Goal: Task Accomplishment & Management: Use online tool/utility

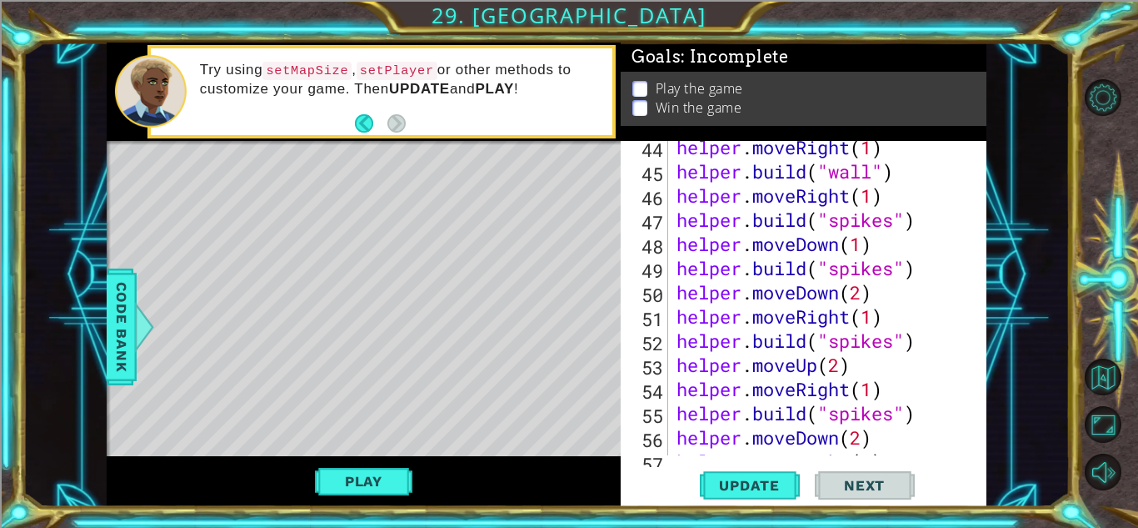
scroll to position [1142, 0]
click at [948, 503] on div "Update Next" at bounding box center [807, 485] width 366 height 37
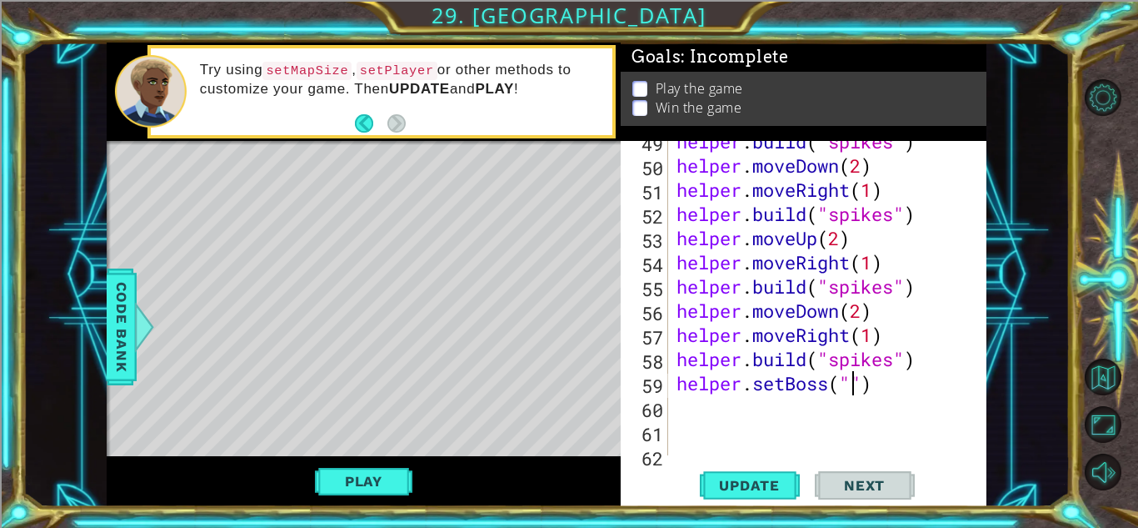
scroll to position [1273, 0]
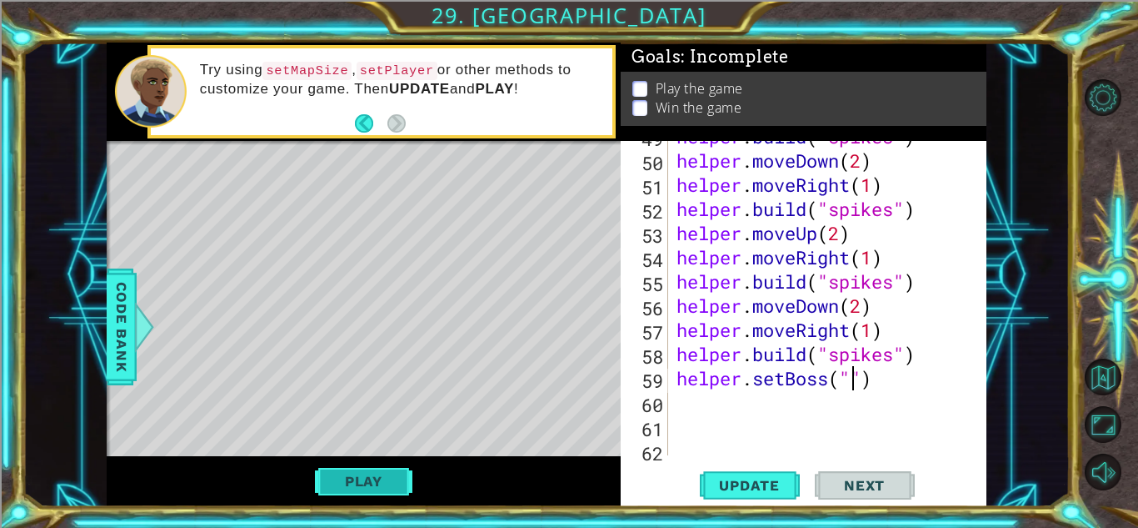
click at [366, 479] on button "Play" at bounding box center [364, 481] width 98 height 32
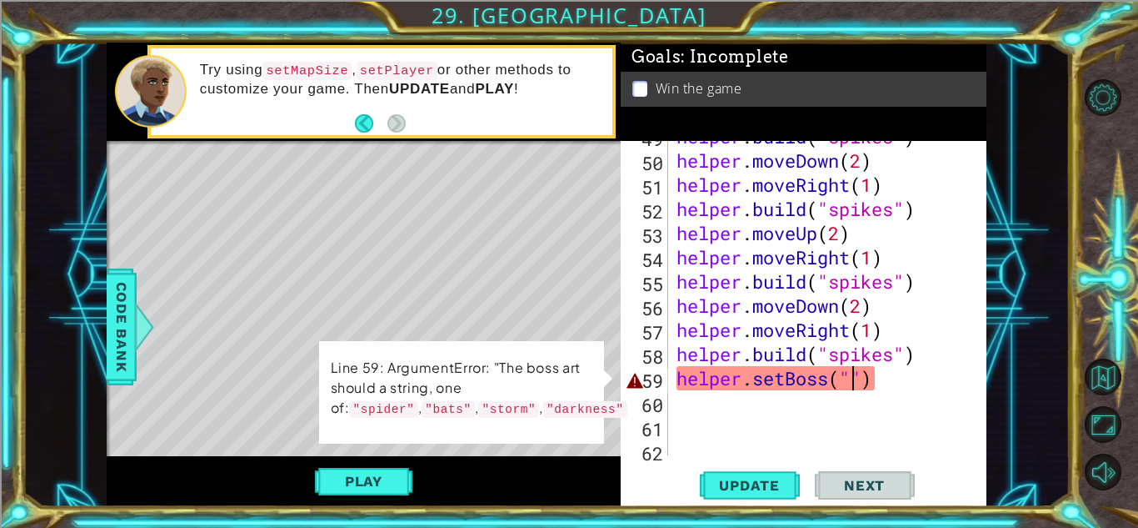
click at [853, 383] on div "helper . build ( "spikes" ) helper . moveDown ( 2 ) helper . moveRight ( 1 ) he…" at bounding box center [832, 305] width 318 height 363
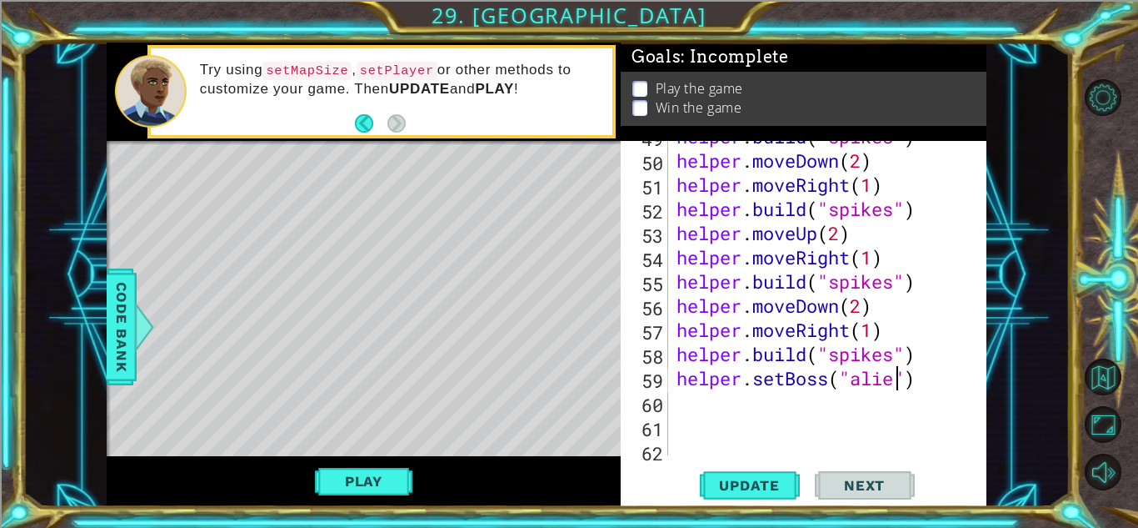
scroll to position [0, 10]
click at [726, 489] on span "Update" at bounding box center [750, 485] width 94 height 17
type textarea "helper.setBoss("darkness")"
click at [766, 469] on button "Update" at bounding box center [750, 485] width 100 height 37
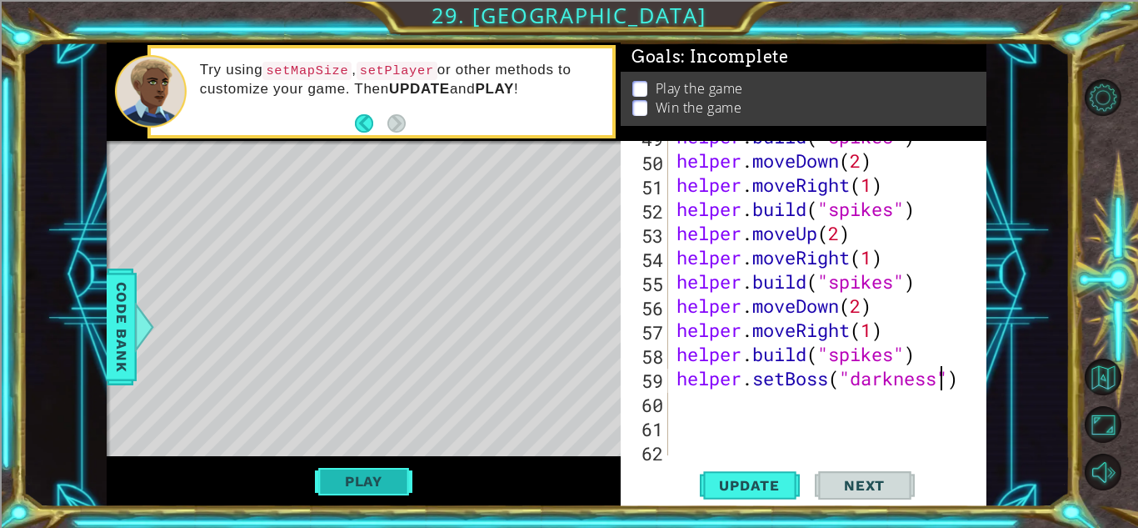
click at [382, 475] on button "Play" at bounding box center [364, 481] width 98 height 32
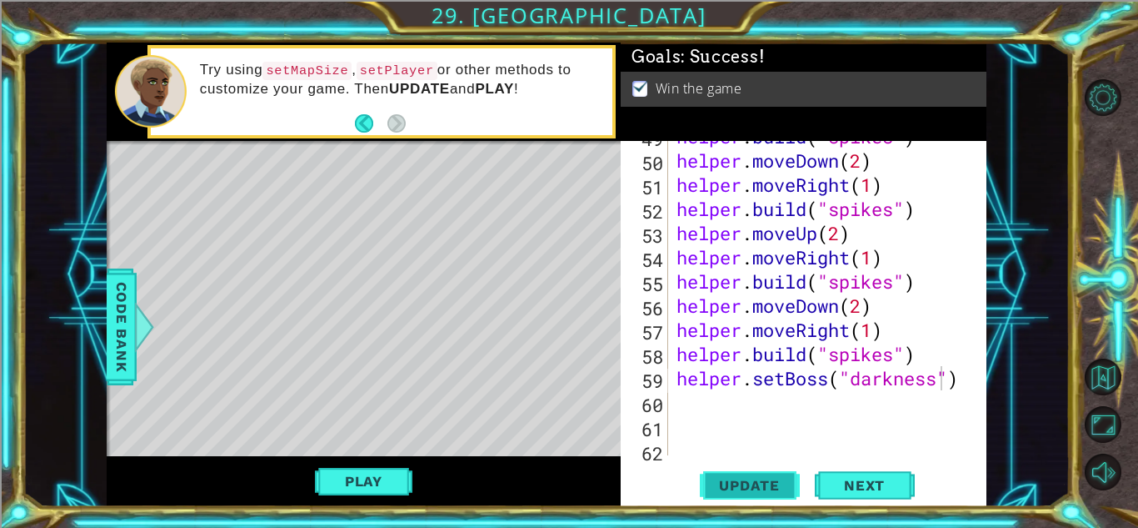
click at [740, 491] on span "Update" at bounding box center [750, 485] width 94 height 17
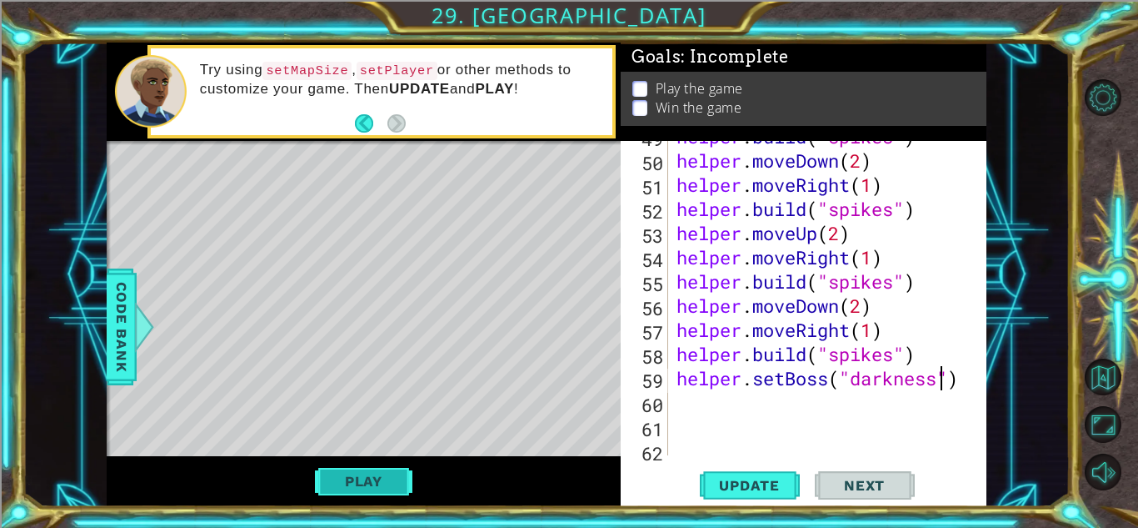
click at [376, 489] on button "Play" at bounding box center [364, 481] width 98 height 32
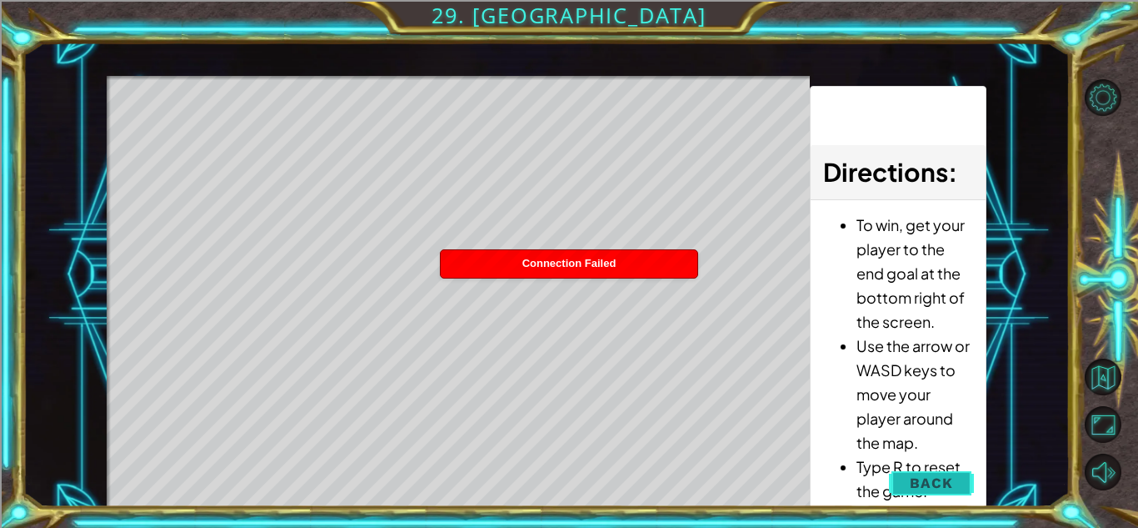
click at [938, 484] on span "Back" at bounding box center [931, 482] width 43 height 17
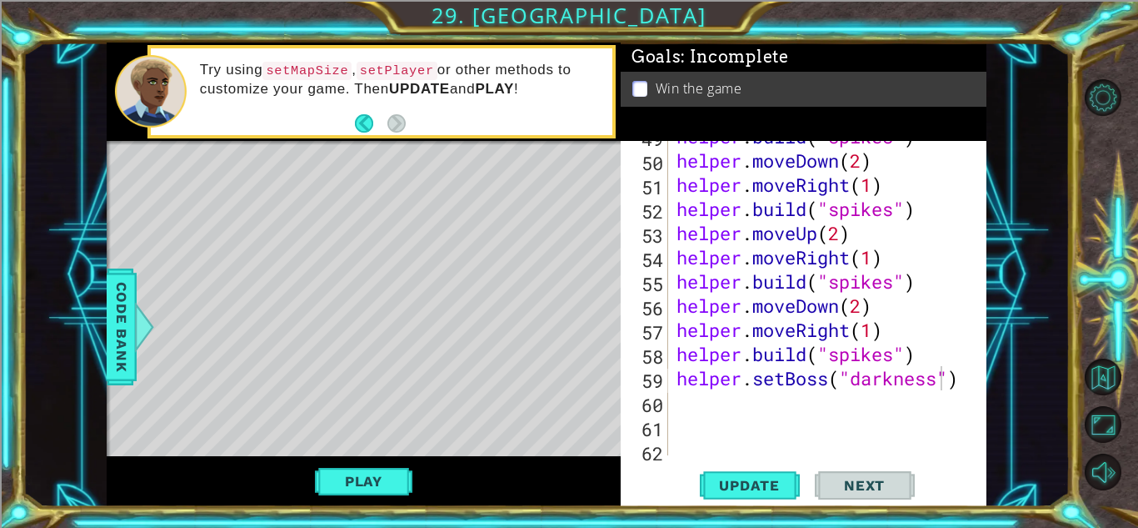
click at [695, 78] on div "Win the game" at bounding box center [804, 89] width 366 height 35
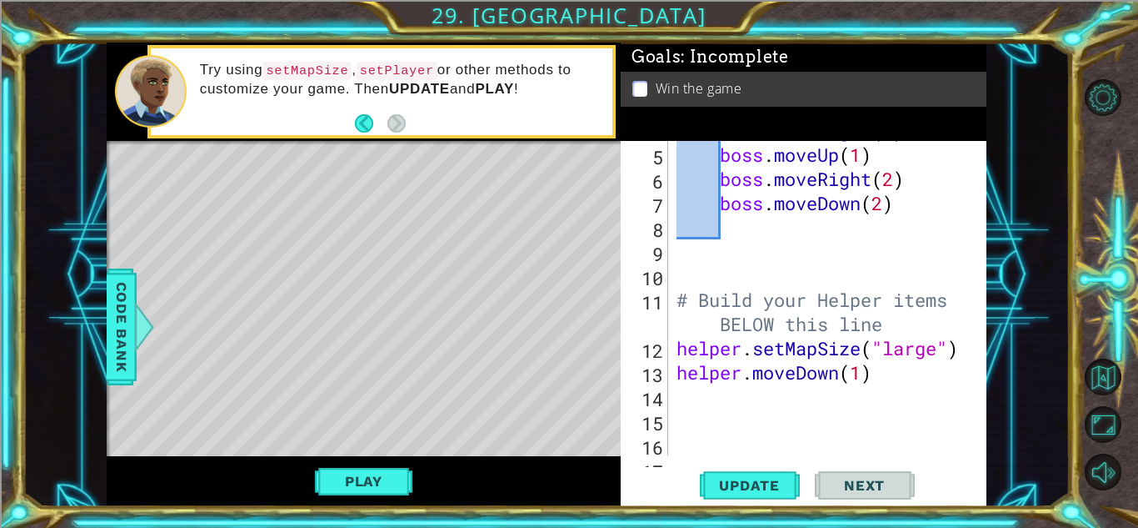
scroll to position [323, 0]
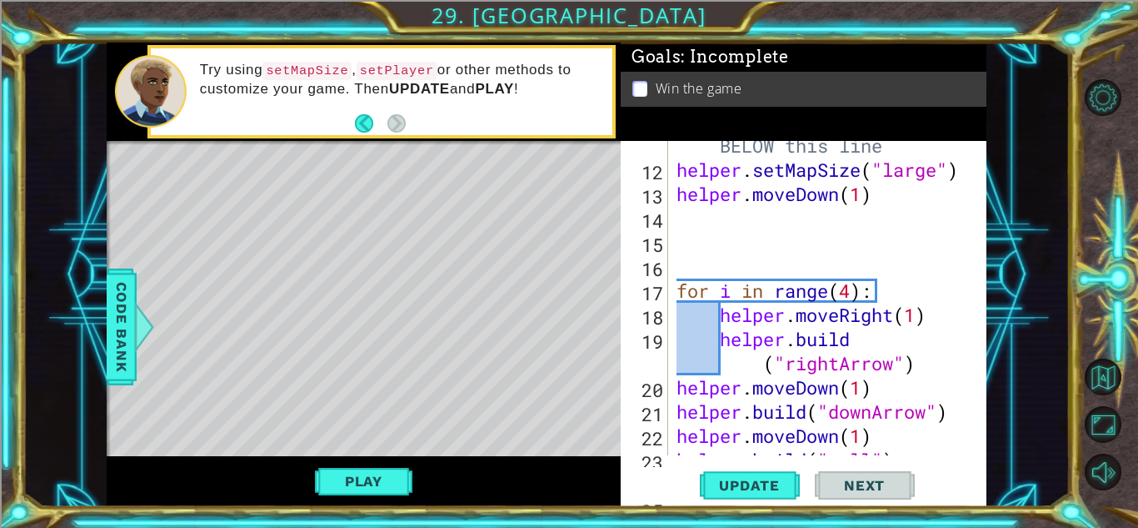
click at [893, 208] on div "# Build your Helper items BELOW this line helper . setMapSize ( "large" ) helpe…" at bounding box center [832, 302] width 318 height 387
type textarea "helper.moveDown(1)"
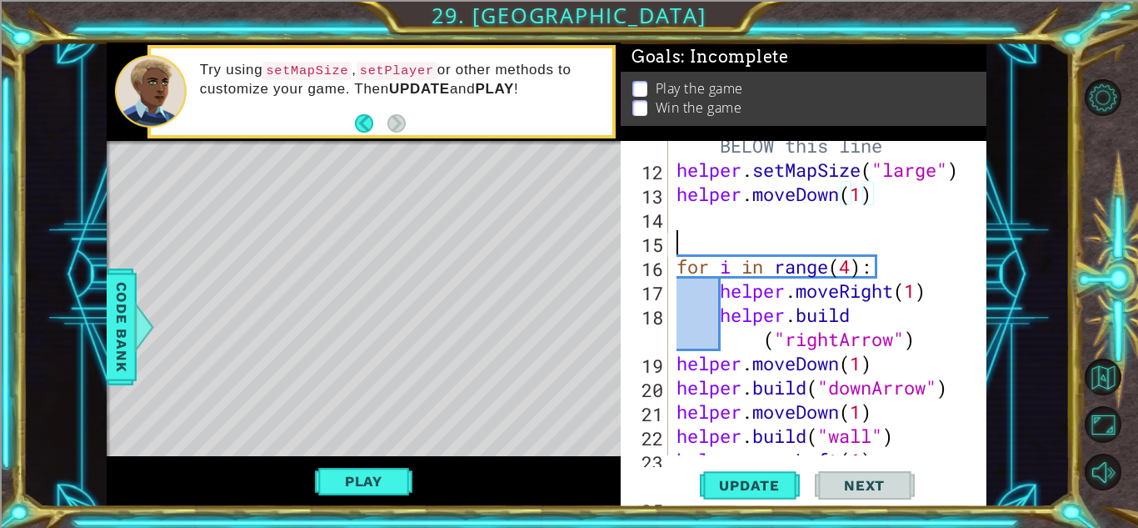
click at [686, 236] on div "# Build your Helper items BELOW this line helper . setMapSize ( "large" ) helpe…" at bounding box center [832, 302] width 318 height 387
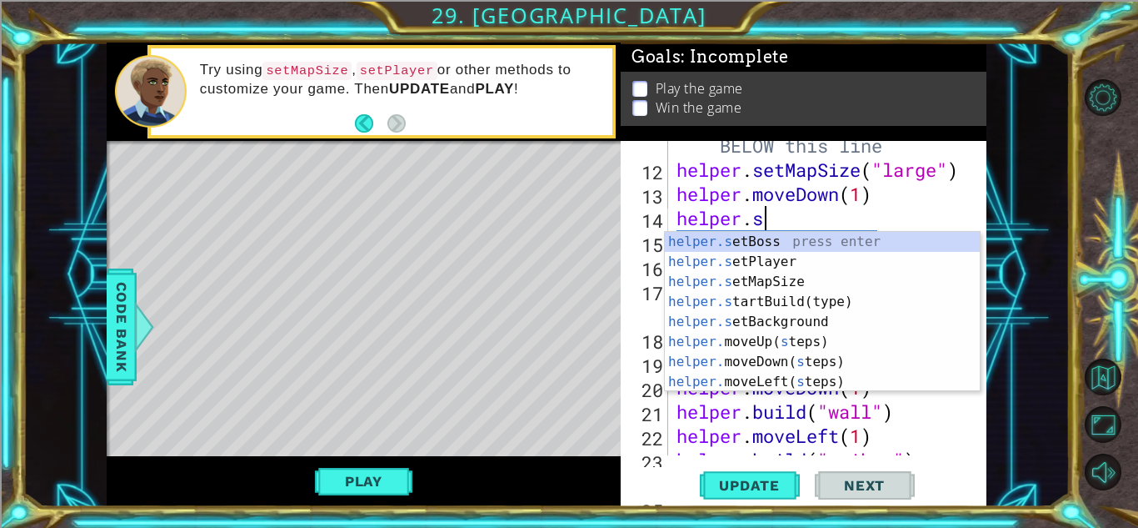
scroll to position [0, 4]
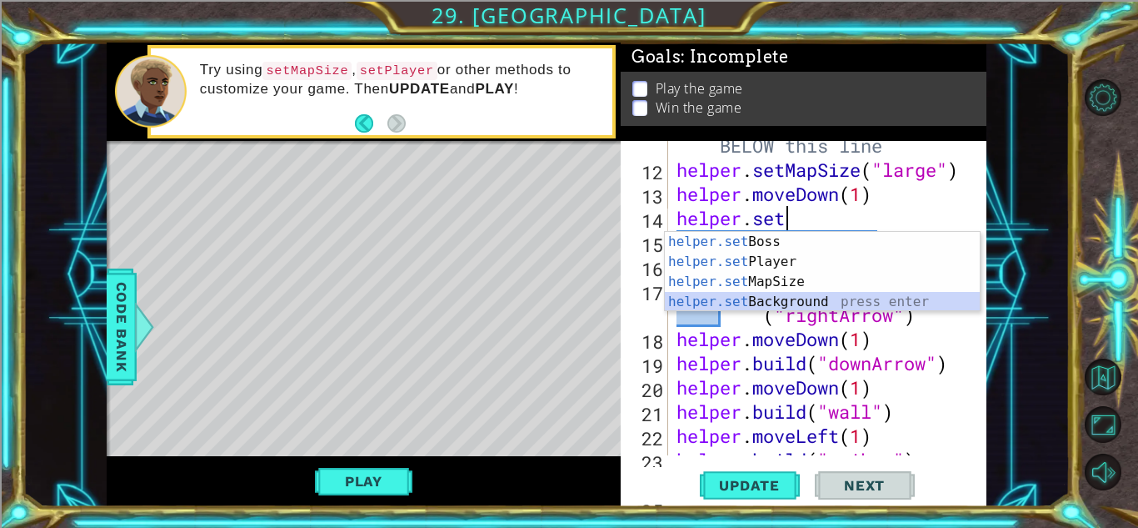
click at [828, 297] on div "helper.set Boss press enter helper.set Player press enter helper.set MapSize pr…" at bounding box center [822, 292] width 315 height 120
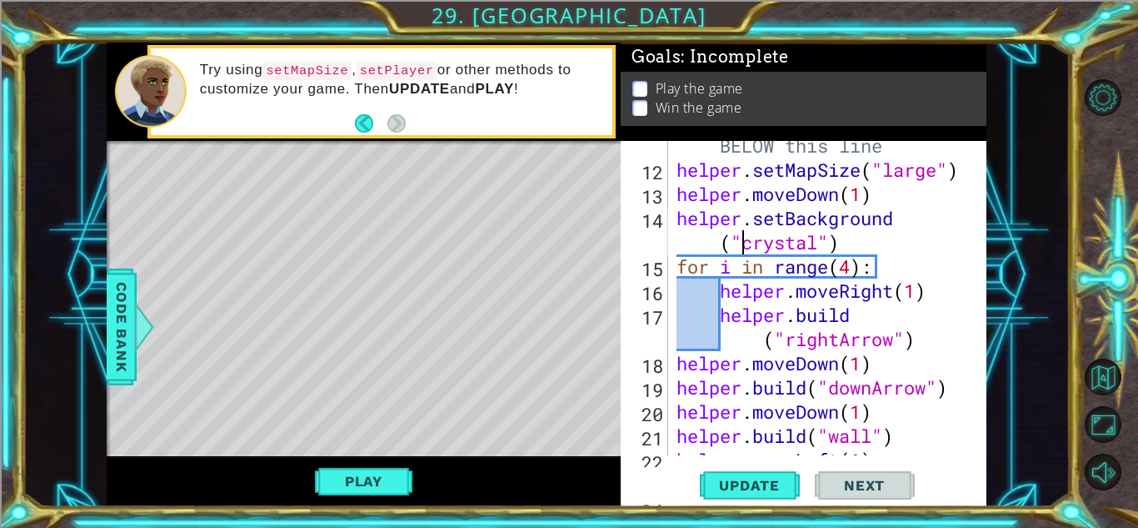
click at [825, 245] on div "# Build your Helper items BELOW this line helper . setMapSize ( "large" ) helpe…" at bounding box center [832, 302] width 318 height 387
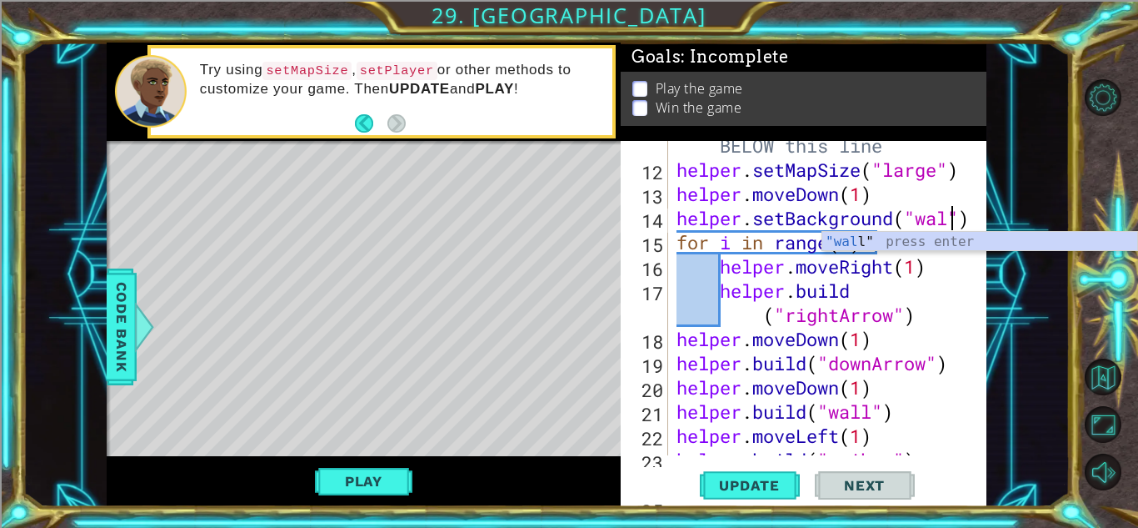
scroll to position [0, 13]
type textarea "helper.setBackground("wall")"
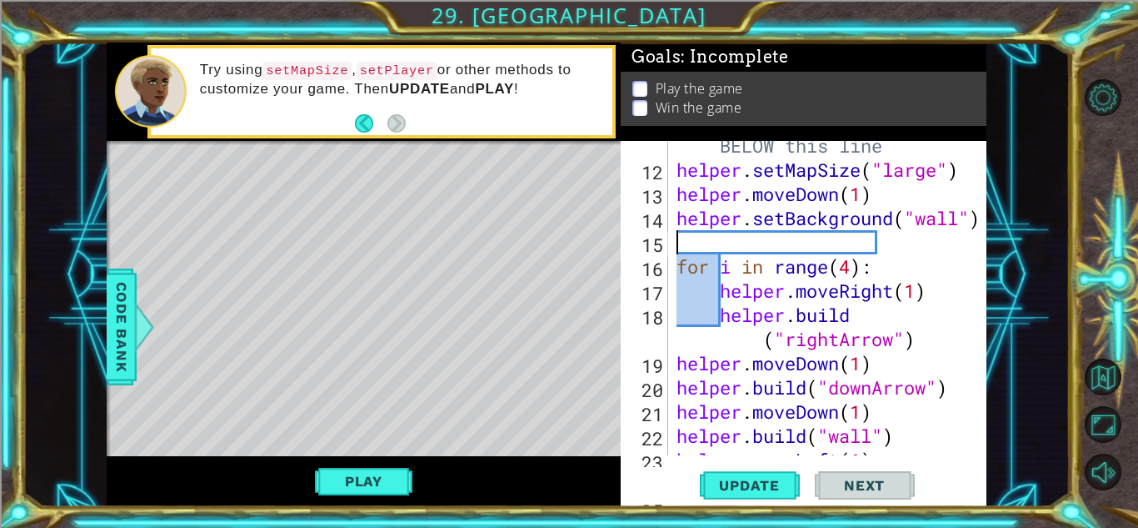
scroll to position [0, 0]
click at [763, 475] on button "Update" at bounding box center [750, 485] width 100 height 37
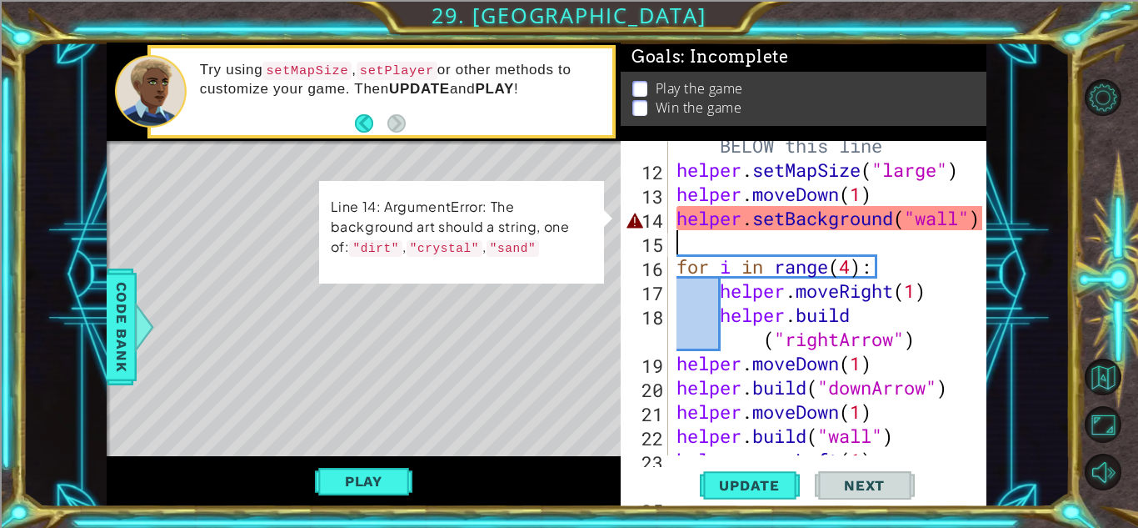
click at [963, 224] on div "# Build your Helper items BELOW this line helper . setMapSize ( "large" ) helpe…" at bounding box center [832, 302] width 318 height 387
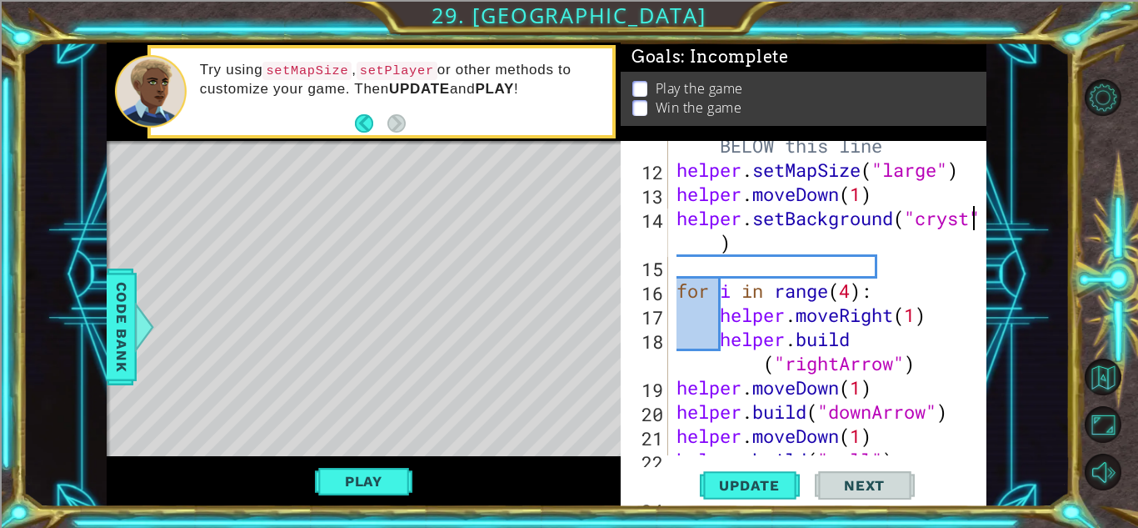
type textarea "helper.setBackground("crystal")"
click at [906, 247] on div "# Build your Helper items BELOW this line helper . setMapSize ( "large" ) helpe…" at bounding box center [832, 302] width 318 height 387
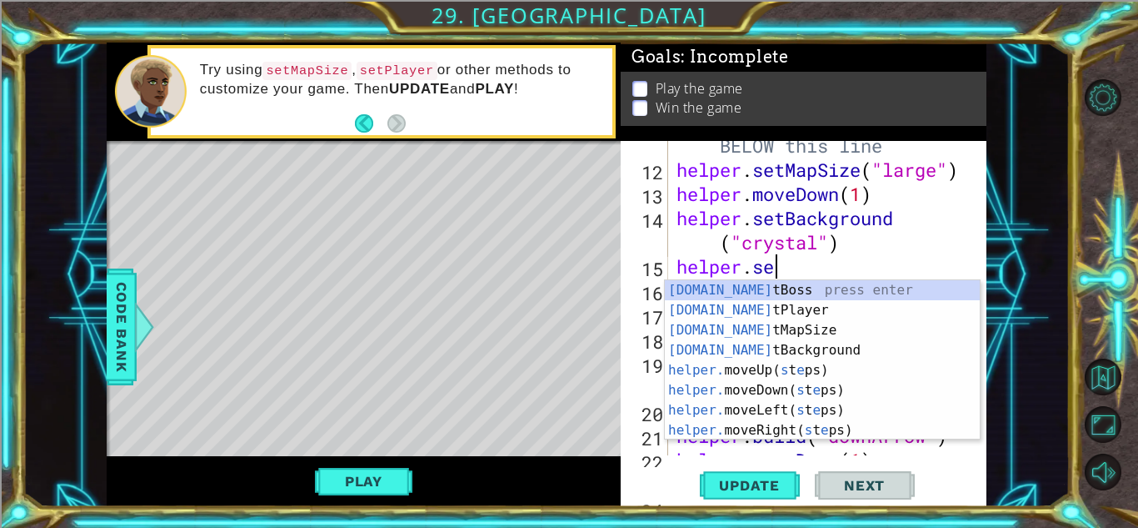
scroll to position [0, 3]
click at [772, 311] on div "[DOMAIN_NAME] tBoss press enter [DOMAIN_NAME] tPlayer press enter [DOMAIN_NAME]…" at bounding box center [822, 380] width 315 height 200
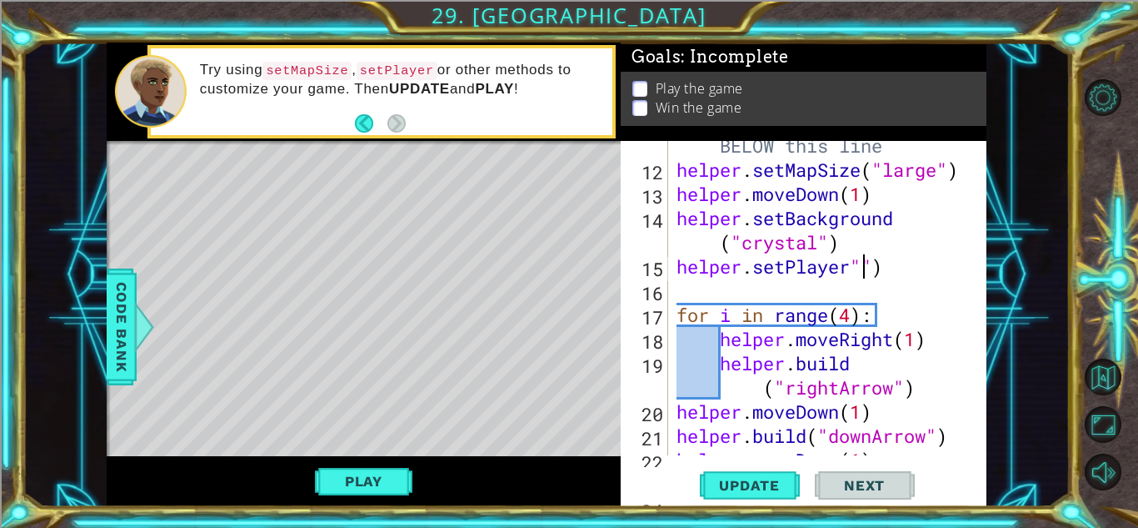
scroll to position [0, 8]
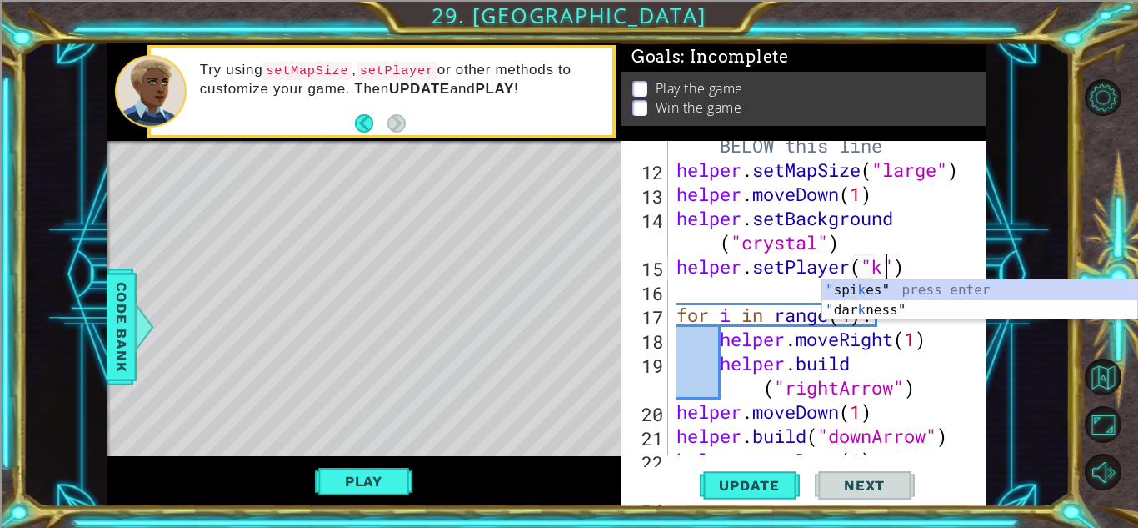
type textarea "helper.setPlayer("king")"
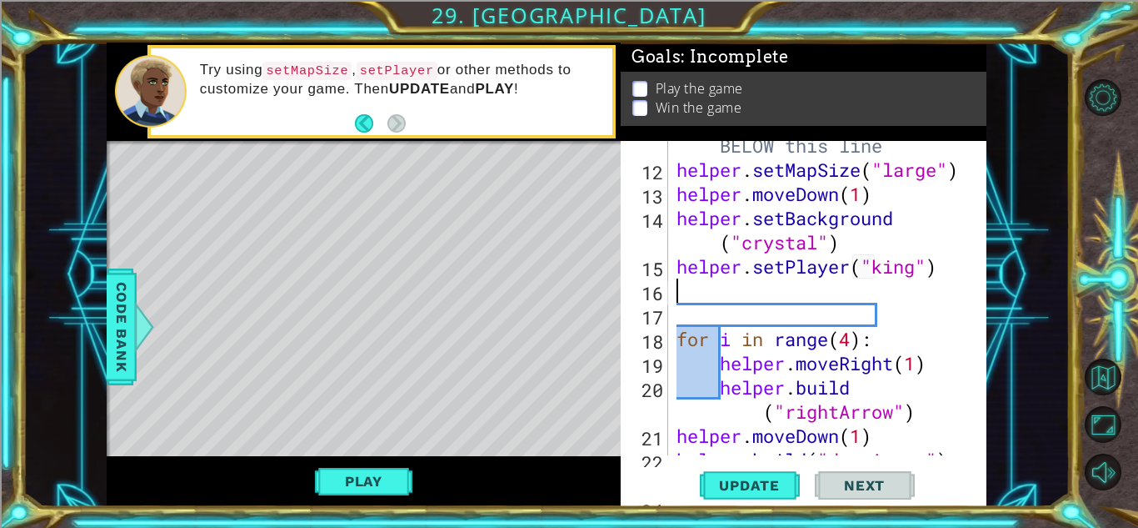
scroll to position [0, 0]
type textarea "helper.setPlayer("king")"
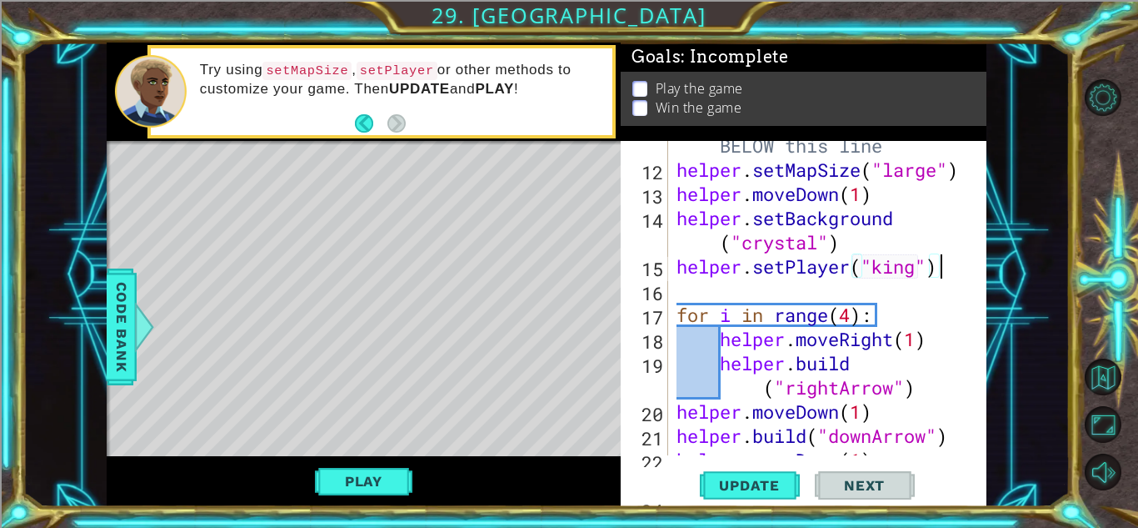
click at [686, 281] on div "# Build your Helper items BELOW this line helper . setMapSize ( "large" ) helpe…" at bounding box center [832, 302] width 318 height 387
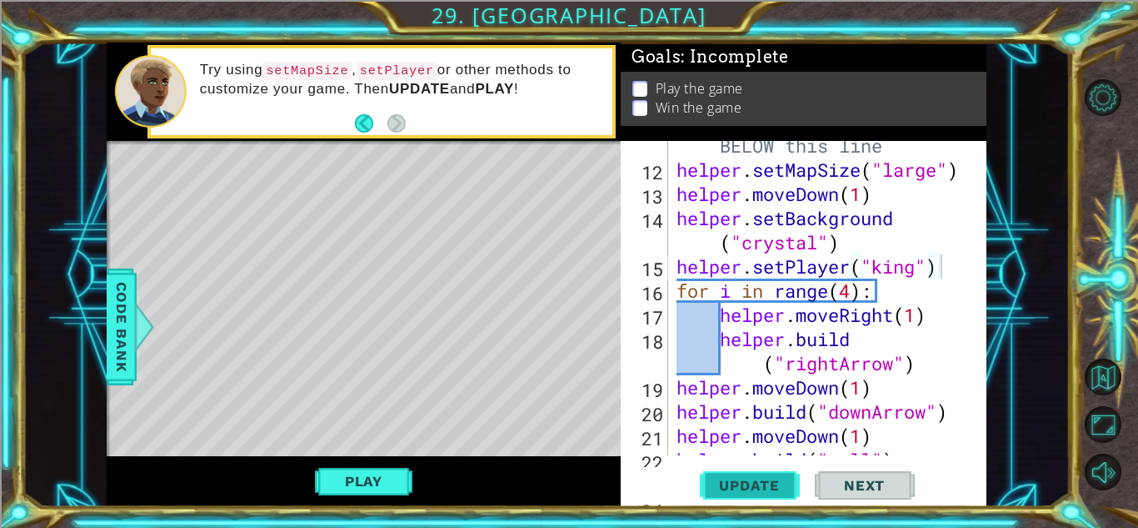
click at [768, 498] on button "Update" at bounding box center [750, 485] width 100 height 37
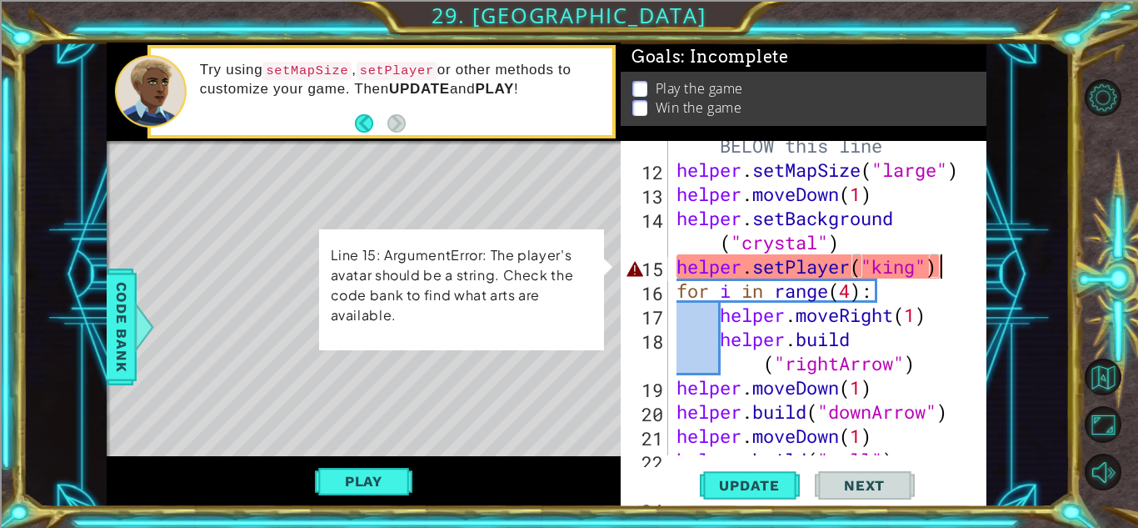
click at [100, 333] on div "1 ההההההההההההההההההההההההההההההההההההההההההההההההההההההההההההההההההההההההההההה…" at bounding box center [547, 275] width 1048 height 464
click at [125, 337] on span "Code Bank" at bounding box center [121, 327] width 27 height 102
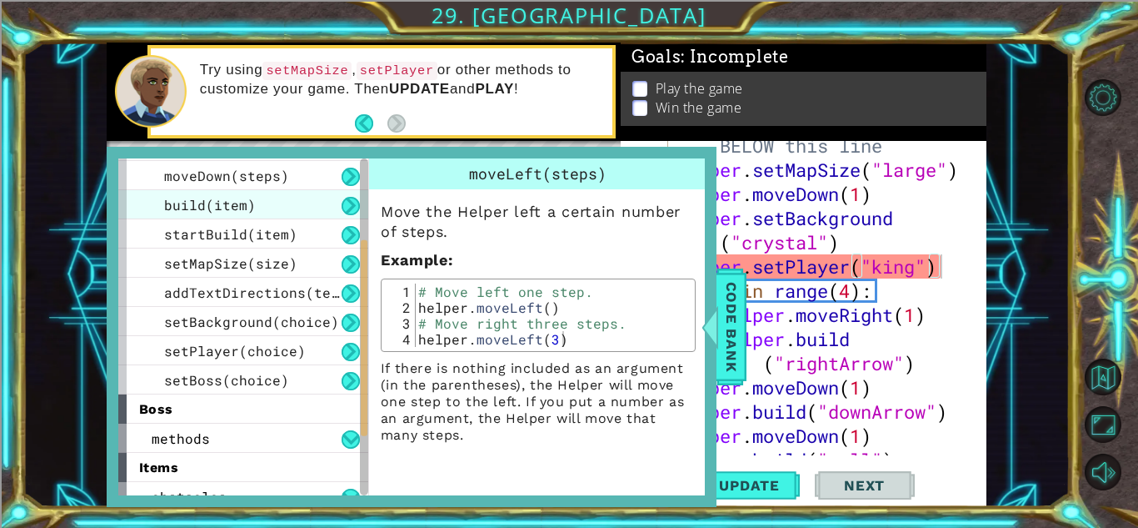
scroll to position [150, 0]
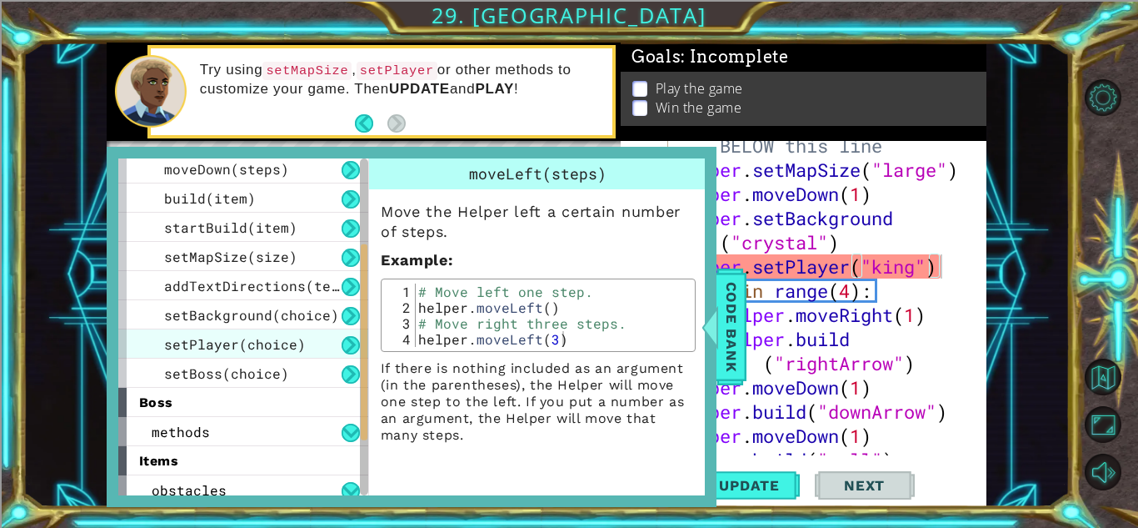
click at [245, 353] on div "setPlayer(choice)" at bounding box center [243, 343] width 250 height 29
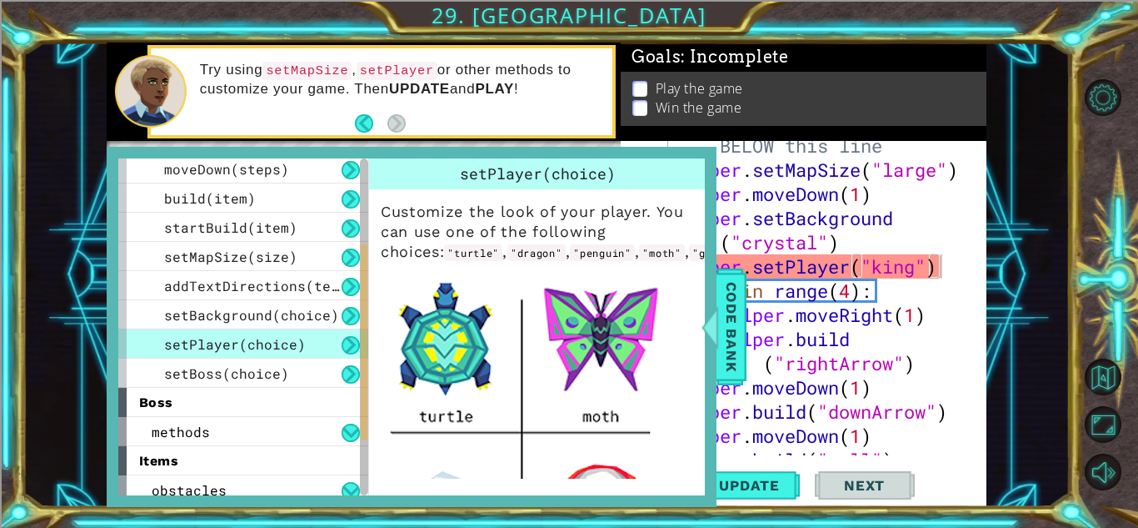
scroll to position [3, 0]
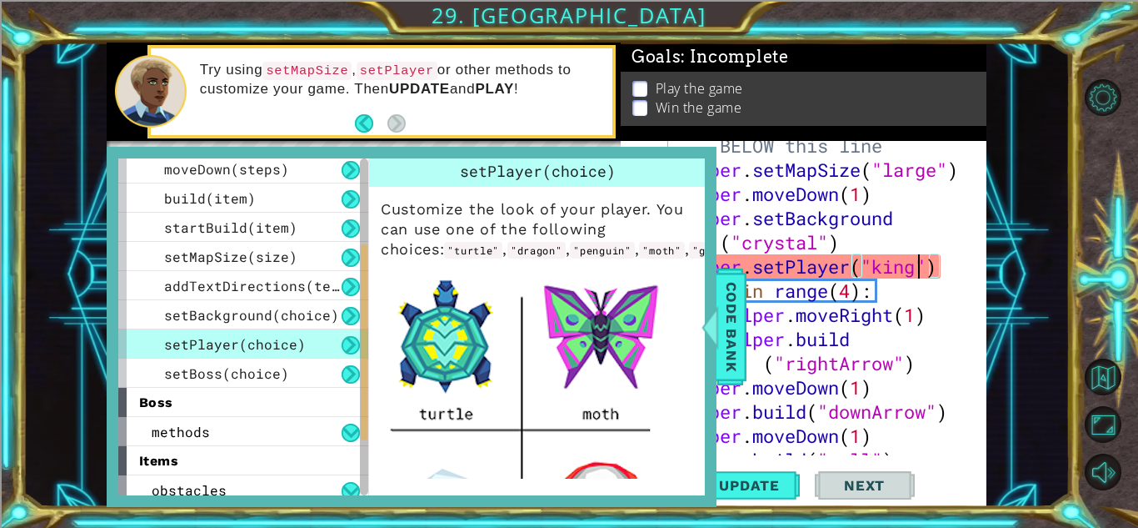
click at [920, 273] on div "# Build your Helper items BELOW this line helper . setMapSize ( "large" ) helpe…" at bounding box center [832, 302] width 318 height 387
click at [918, 280] on div "# Build your Helper items BELOW this line helper . setMapSize ( "large" ) helpe…" at bounding box center [832, 302] width 318 height 387
click at [919, 261] on div "# Build your Helper items BELOW this line helper . setMapSize ( "large" ) helpe…" at bounding box center [832, 302] width 318 height 387
type textarea "helper.setPlayer("skull")"
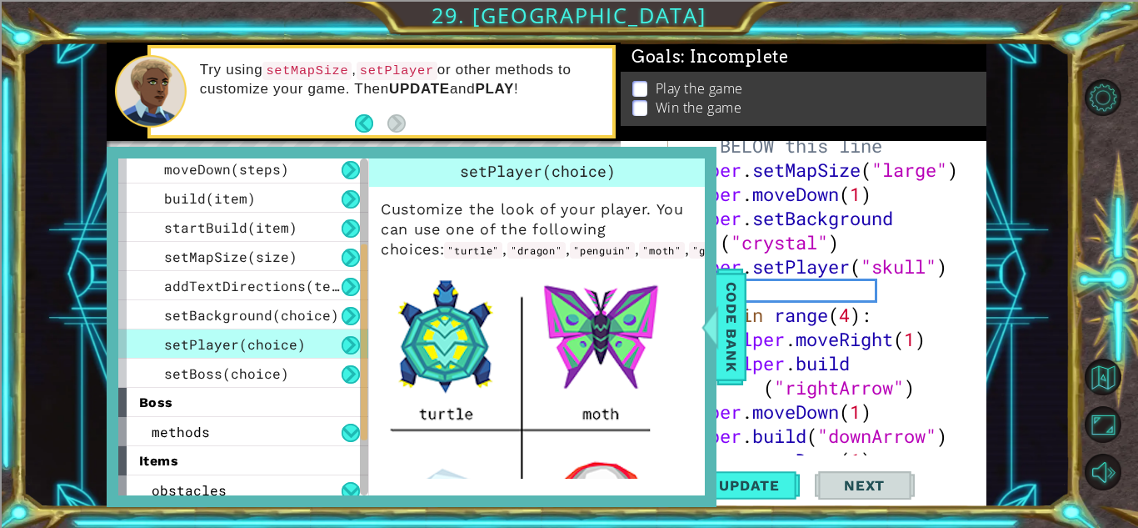
scroll to position [0, 0]
click at [733, 495] on button "Update" at bounding box center [750, 485] width 100 height 37
click at [717, 291] on div "Code Bank" at bounding box center [732, 326] width 30 height 117
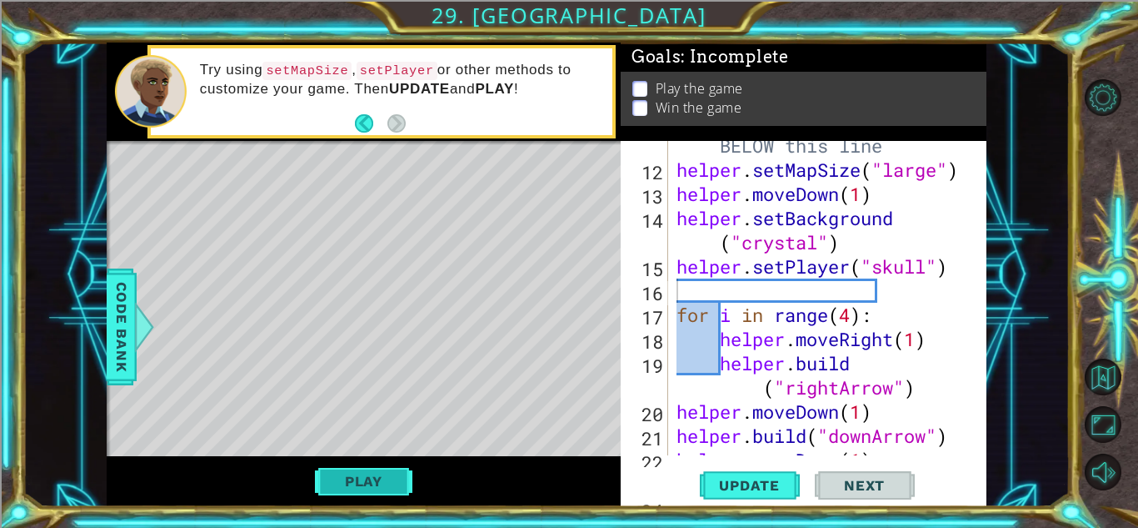
click at [327, 487] on button "Play" at bounding box center [364, 481] width 98 height 32
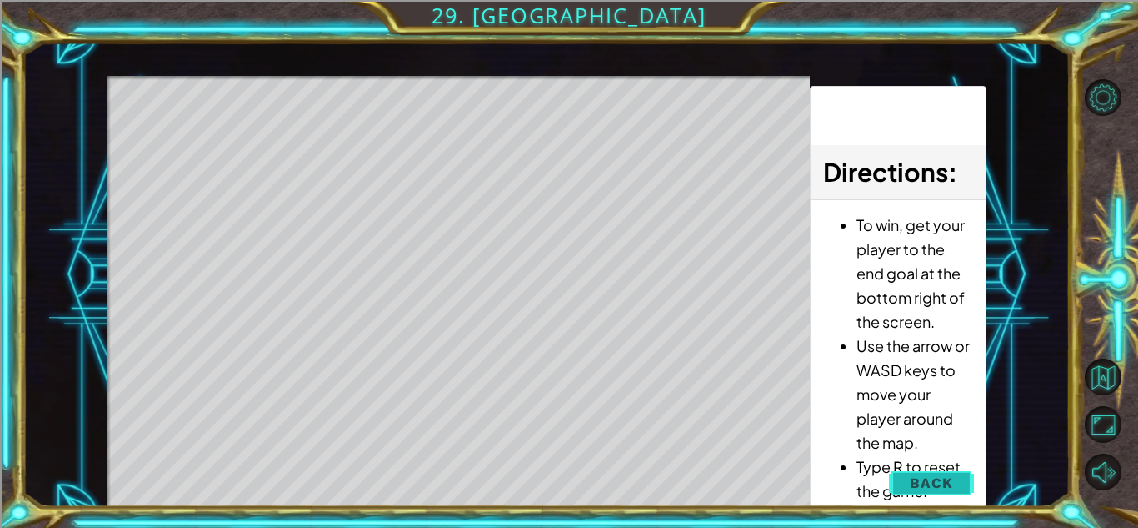
click at [895, 473] on button "Back" at bounding box center [931, 482] width 84 height 33
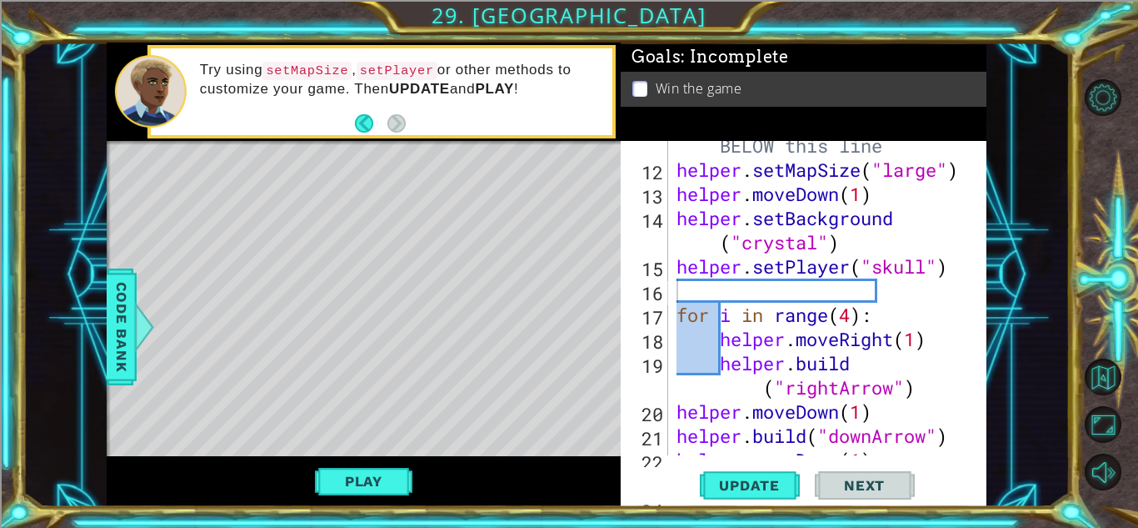
click at [932, 275] on div "# Build your Helper items BELOW this line helper . setMapSize ( "large" ) helpe…" at bounding box center [832, 302] width 318 height 387
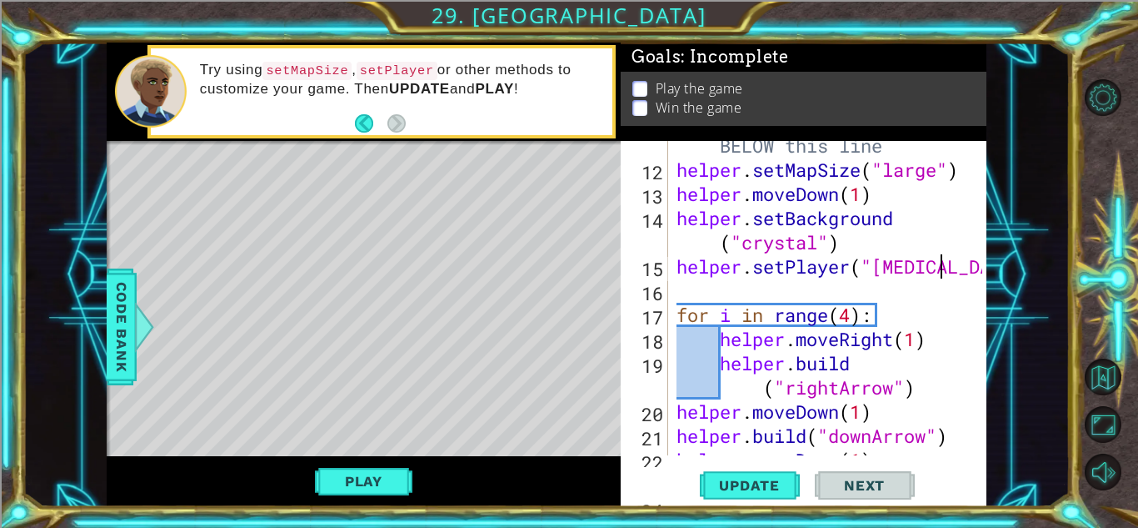
scroll to position [0, 13]
click at [743, 483] on span "Update" at bounding box center [750, 485] width 94 height 17
click at [374, 492] on button "Play" at bounding box center [364, 481] width 98 height 32
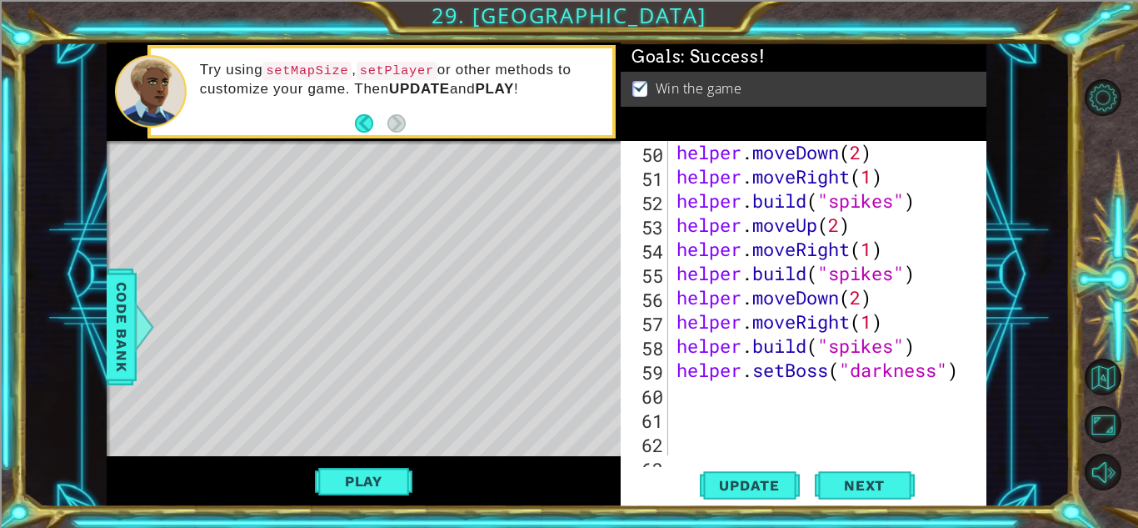
scroll to position [1309, 0]
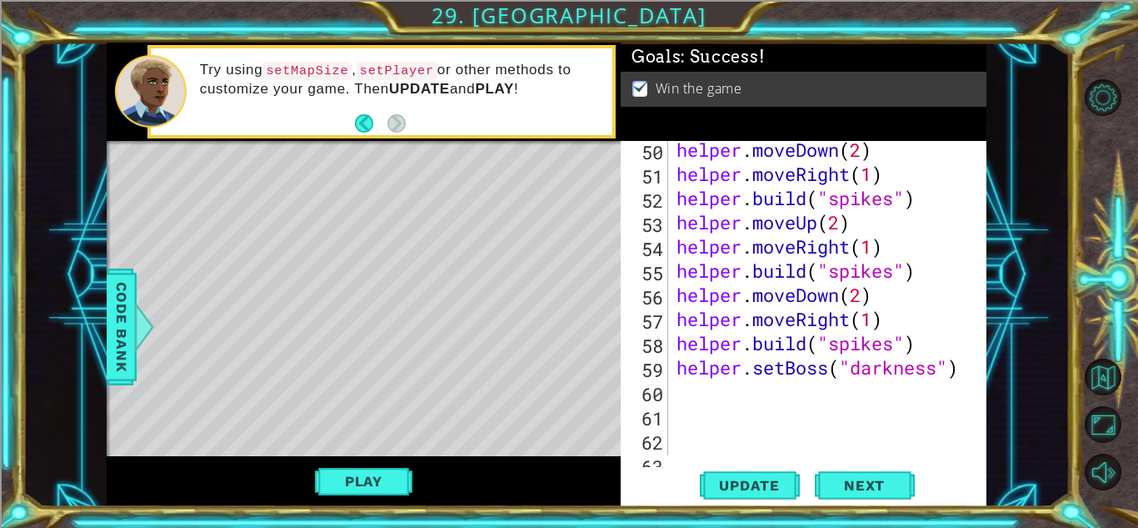
click at [937, 378] on div "helper . moveDown ( 2 ) helper . moveRight ( 1 ) helper . build ( "spikes" ) he…" at bounding box center [832, 319] width 318 height 363
click at [956, 375] on div "helper . moveDown ( 2 ) helper . moveRight ( 1 ) helper . build ( "spikes" ) he…" at bounding box center [832, 319] width 318 height 363
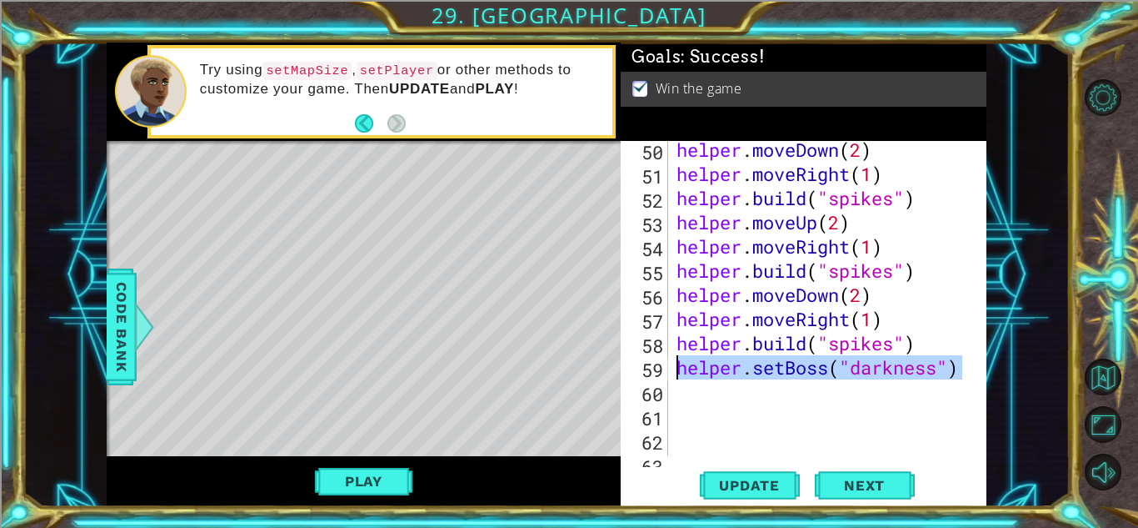
drag, startPoint x: 968, startPoint y: 373, endPoint x: 673, endPoint y: 364, distance: 295.2
click at [673, 364] on div "helper.setBoss("darkness") 50 51 52 53 54 55 56 57 58 59 60 61 62 63 64 helper …" at bounding box center [802, 298] width 362 height 314
type textarea "="
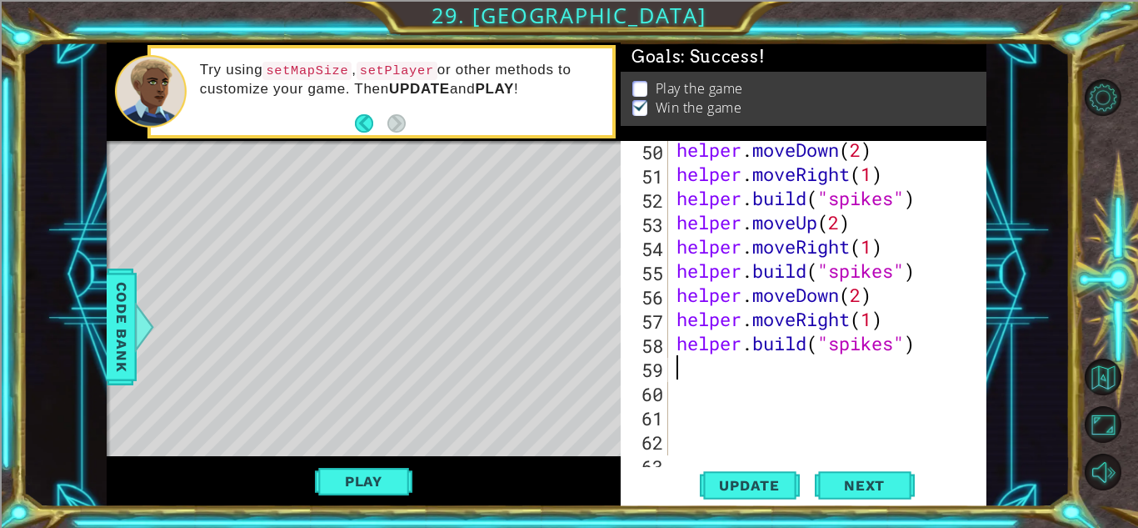
scroll to position [0, 0]
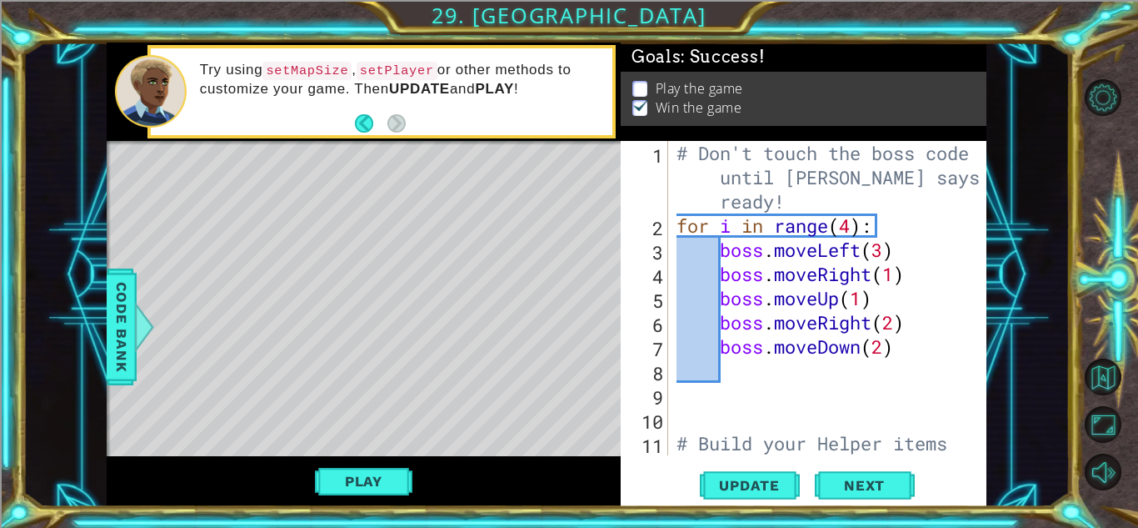
click at [685, 224] on div "# Don't touch the boss code until [PERSON_NAME] says you're ready! for i in ran…" at bounding box center [832, 358] width 318 height 435
click at [856, 198] on div "# Don't touch the boss code until [PERSON_NAME] says you're ready! for i in ran…" at bounding box center [832, 358] width 318 height 435
type textarea "# Don't touch the boss code until [PERSON_NAME] says you're ready!"
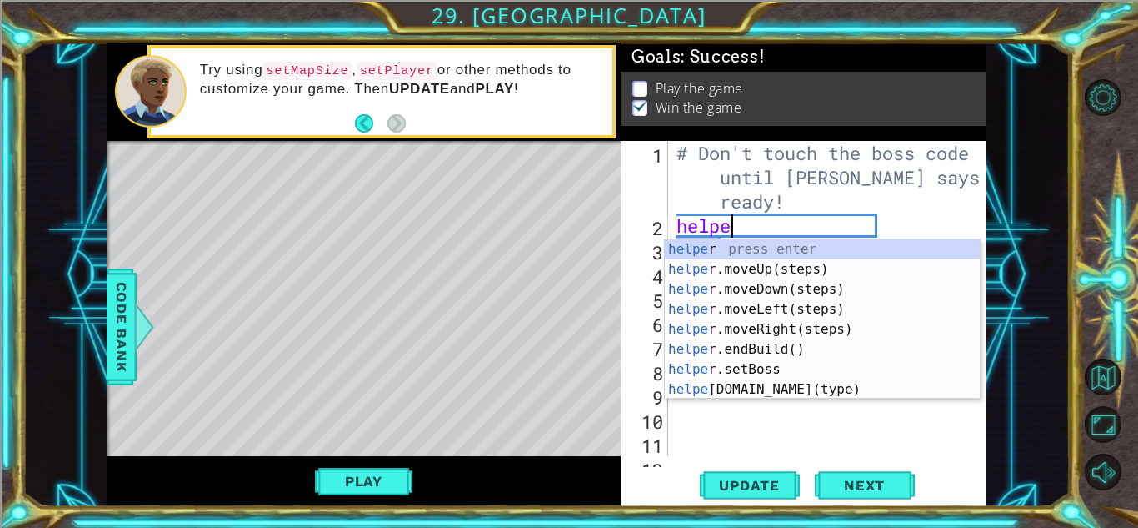
scroll to position [0, 2]
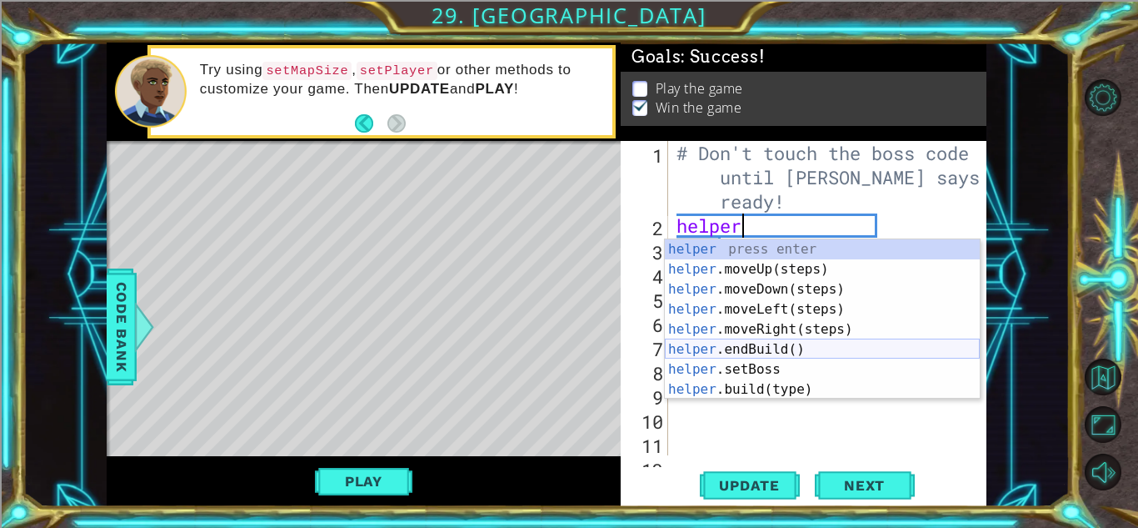
click at [757, 363] on div "helper press enter helper .moveUp(steps) press enter helper .moveDown(steps) pr…" at bounding box center [822, 339] width 315 height 200
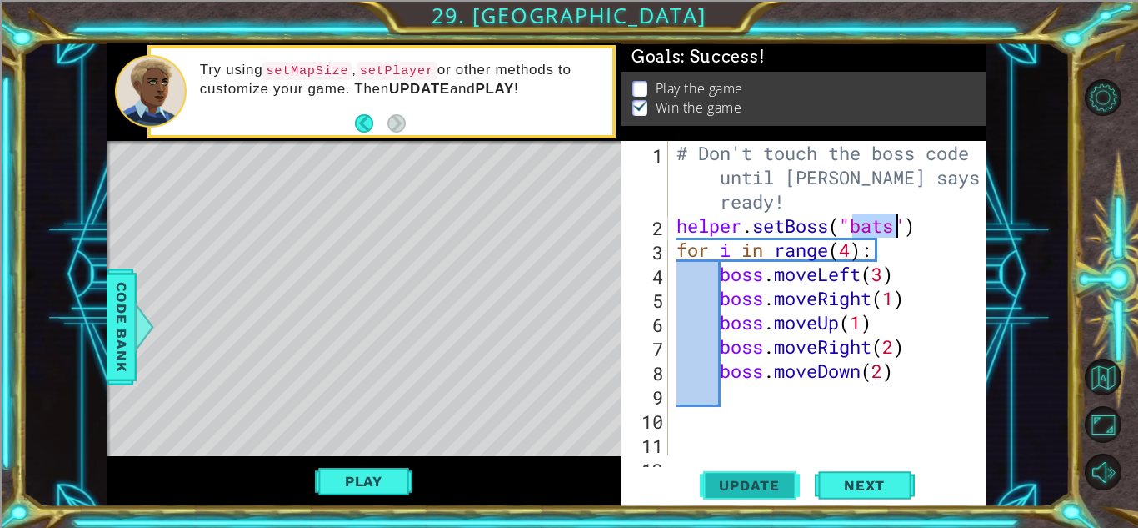
type textarea "helper.setBoss("bats")"
click at [751, 495] on button "Update" at bounding box center [750, 485] width 100 height 37
click at [376, 479] on button "Play" at bounding box center [364, 481] width 98 height 32
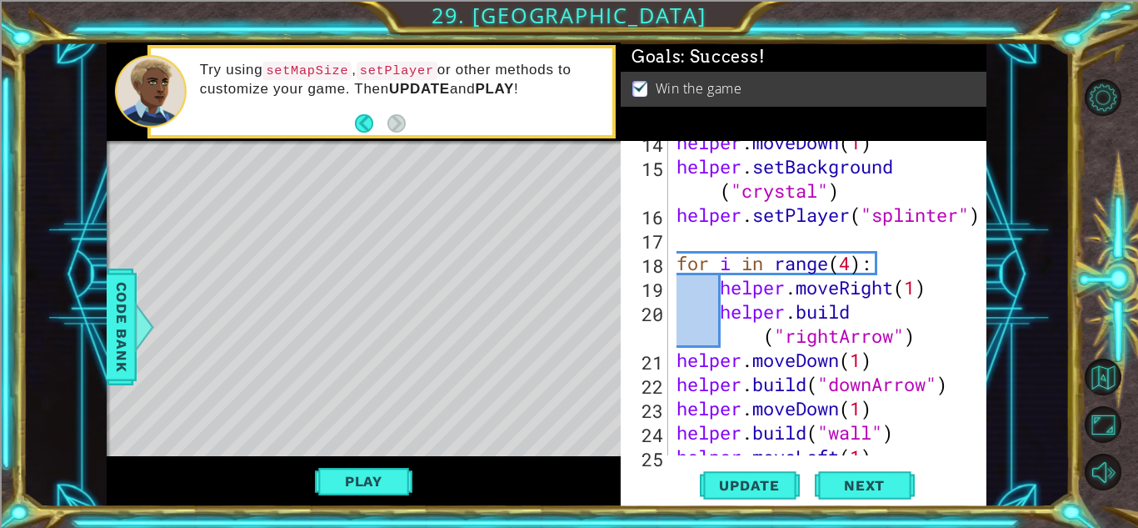
scroll to position [0, 0]
